Goal: Navigation & Orientation: Find specific page/section

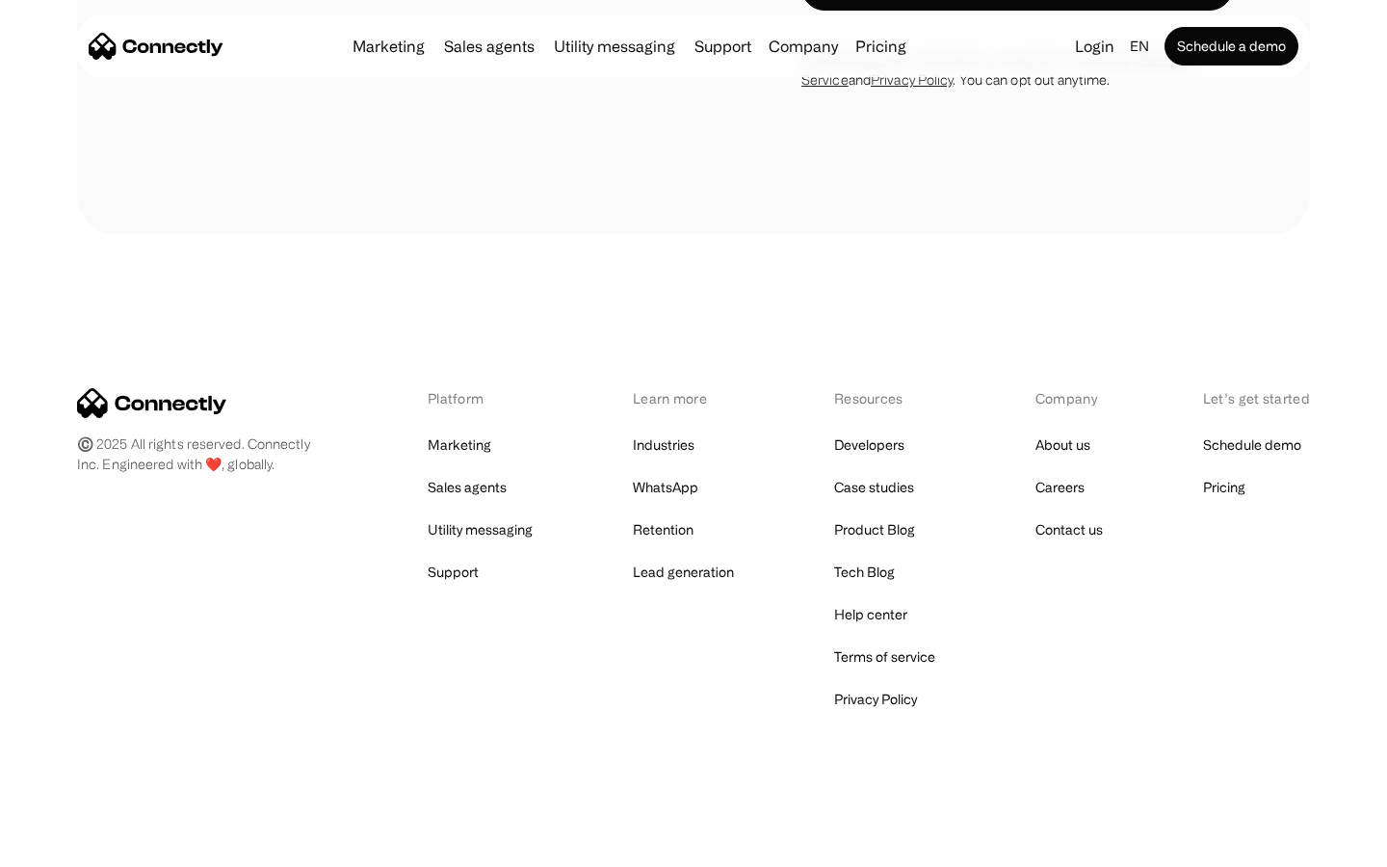
scroll to position [3703, 0]
